Goal: Transaction & Acquisition: Purchase product/service

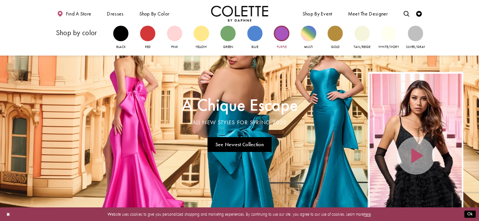
click at [280, 37] on div "Primary block" at bounding box center [281, 33] width 15 height 15
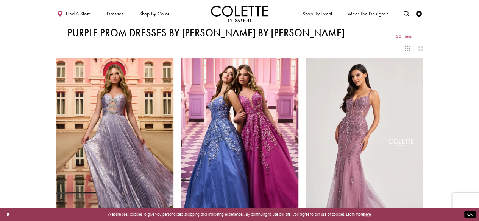
click at [9, 214] on button "Close Dialog" at bounding box center [7, 215] width 9 height 10
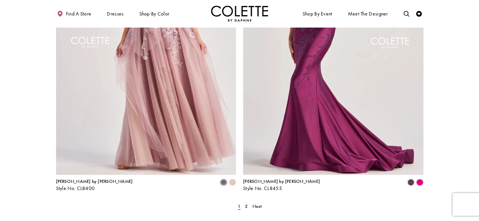
scroll to position [989, 0]
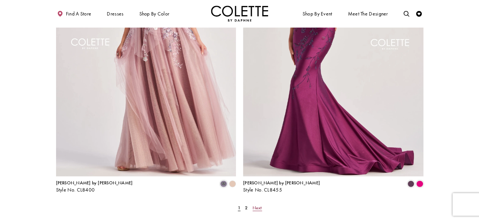
click at [257, 205] on span "Next" at bounding box center [256, 208] width 9 height 6
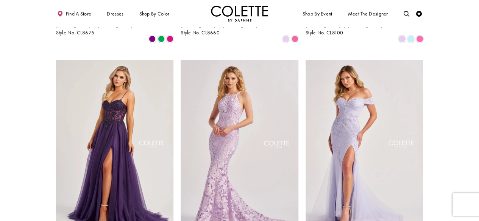
scroll to position [286, 0]
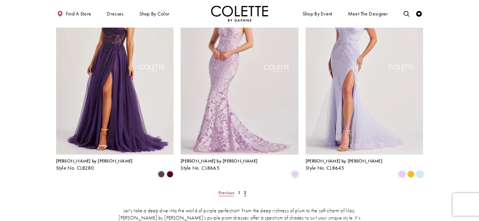
click at [231, 190] on span "Previous" at bounding box center [226, 193] width 16 height 6
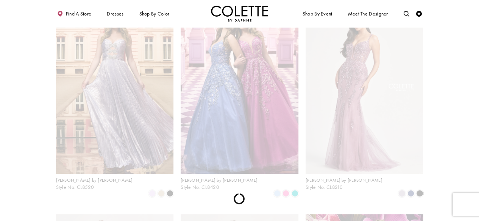
scroll to position [31, 0]
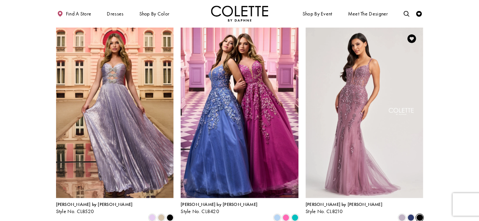
click at [421, 215] on span "Product List" at bounding box center [419, 218] width 7 height 7
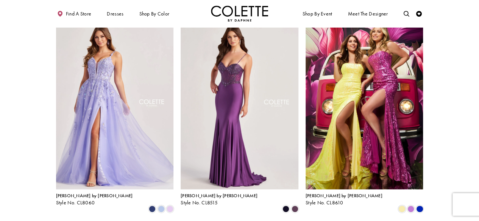
scroll to position [259, 0]
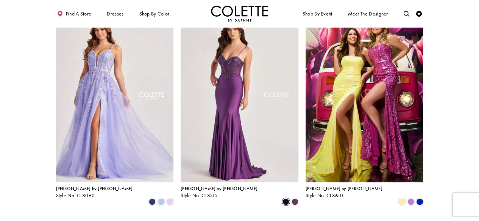
click at [287, 199] on span "Product List" at bounding box center [285, 202] width 7 height 7
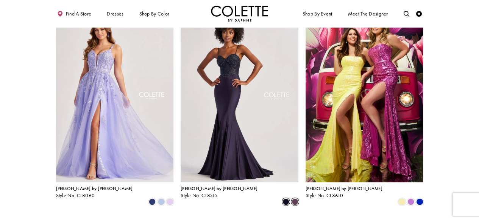
click at [296, 199] on span "Product List" at bounding box center [294, 202] width 7 height 7
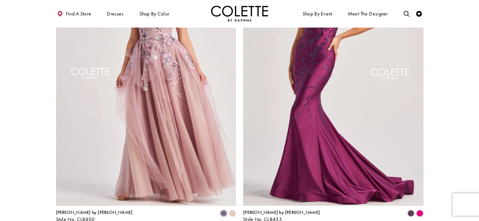
scroll to position [962, 0]
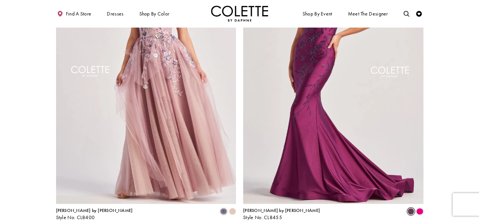
click at [412, 209] on span "Product List" at bounding box center [410, 212] width 7 height 7
click at [418, 209] on span "Product List" at bounding box center [419, 212] width 7 height 7
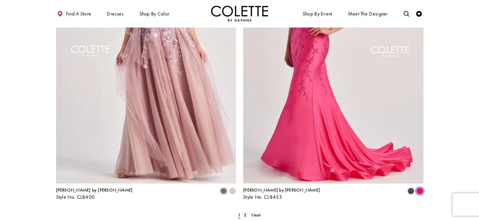
scroll to position [992, 0]
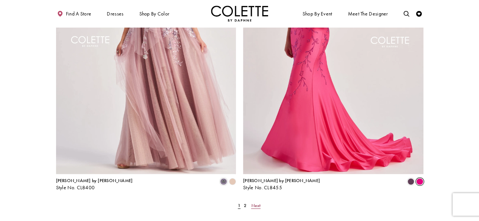
click at [251, 203] on span "Next" at bounding box center [255, 206] width 9 height 6
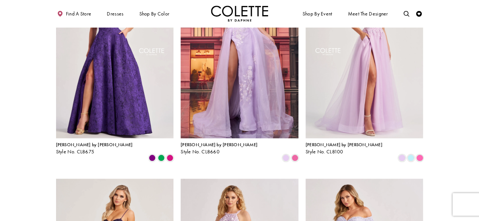
scroll to position [248, 0]
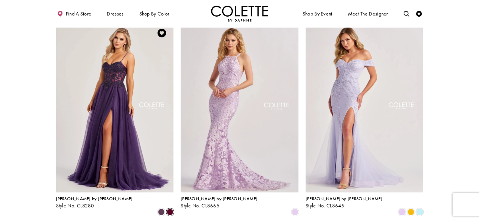
click at [170, 209] on span "Product List" at bounding box center [170, 212] width 7 height 7
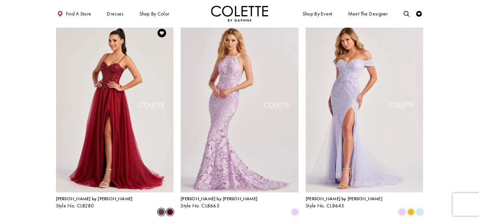
click at [161, 209] on span "Product List" at bounding box center [161, 212] width 7 height 7
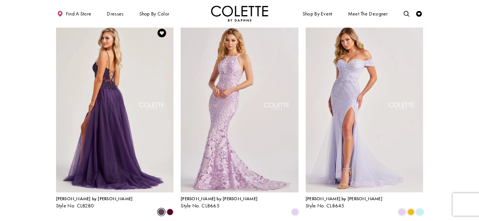
click at [120, 72] on img "Visit Colette by Daphne Style No. CL8280 Page" at bounding box center [115, 107] width 118 height 171
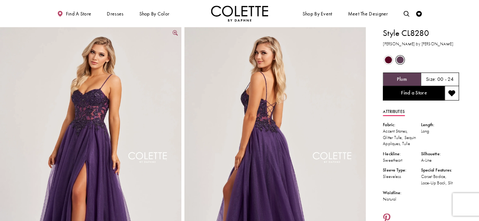
click at [119, 110] on img "Full size Style CL8280 Colette by Daphne #0 default Plum frontface vertical pic…" at bounding box center [90, 163] width 181 height 272
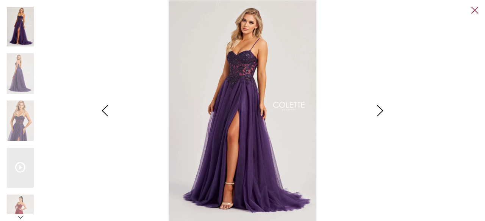
click at [475, 10] on link "Close" at bounding box center [474, 10] width 7 height 7
